Goal: Information Seeking & Learning: Learn about a topic

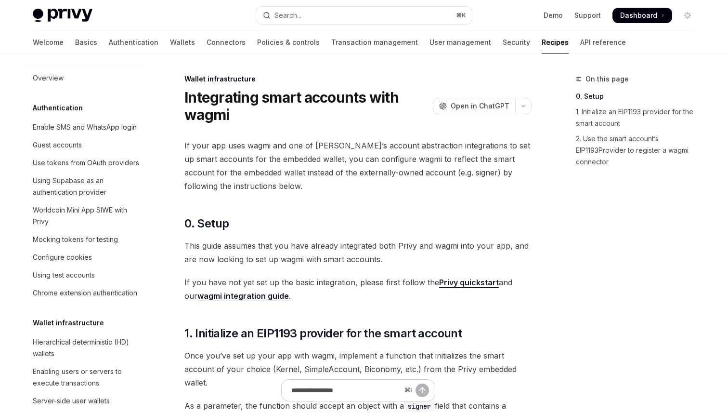
scroll to position [303, 0]
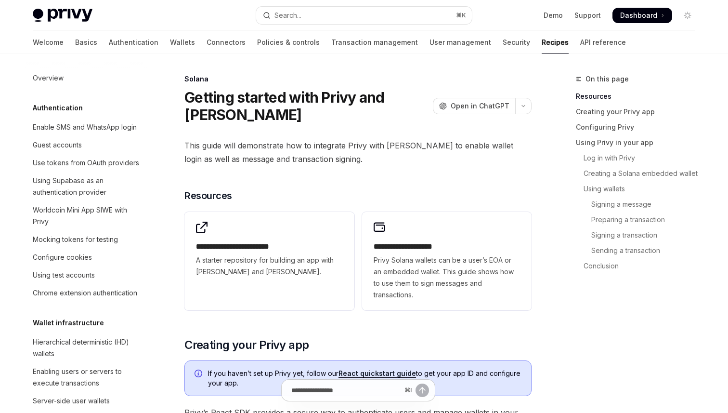
scroll to position [1401, 0]
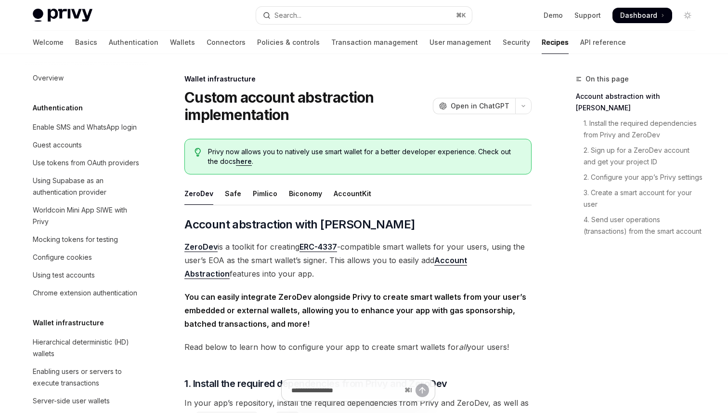
scroll to position [256, 0]
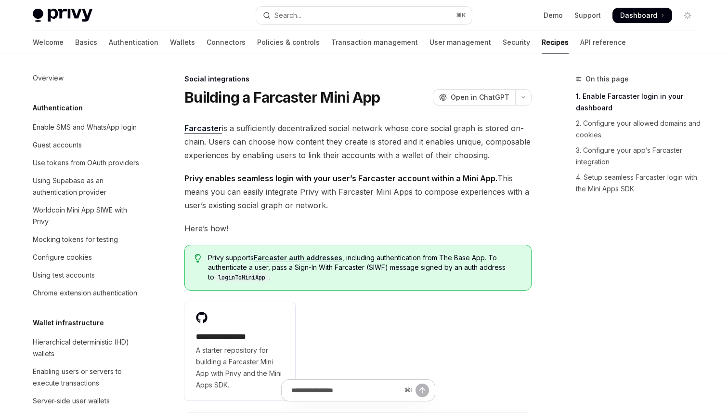
scroll to position [609, 0]
